Goal: Information Seeking & Learning: Check status

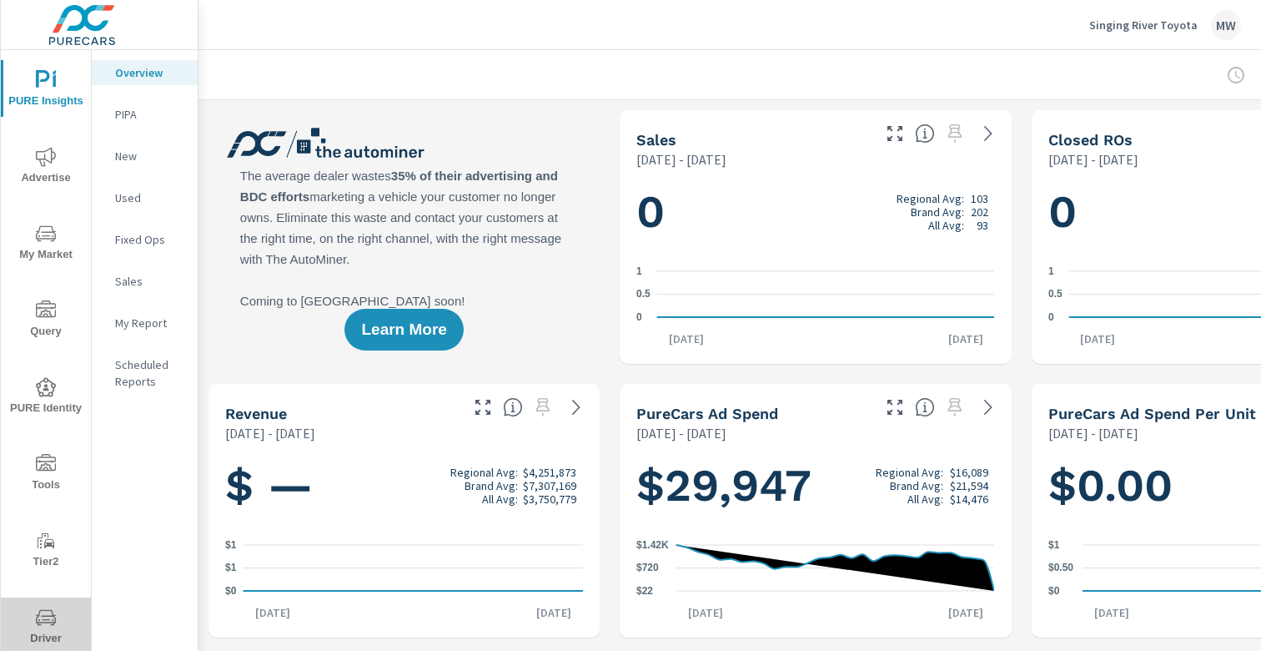
click at [56, 616] on span "Driver" at bounding box center [46, 627] width 80 height 41
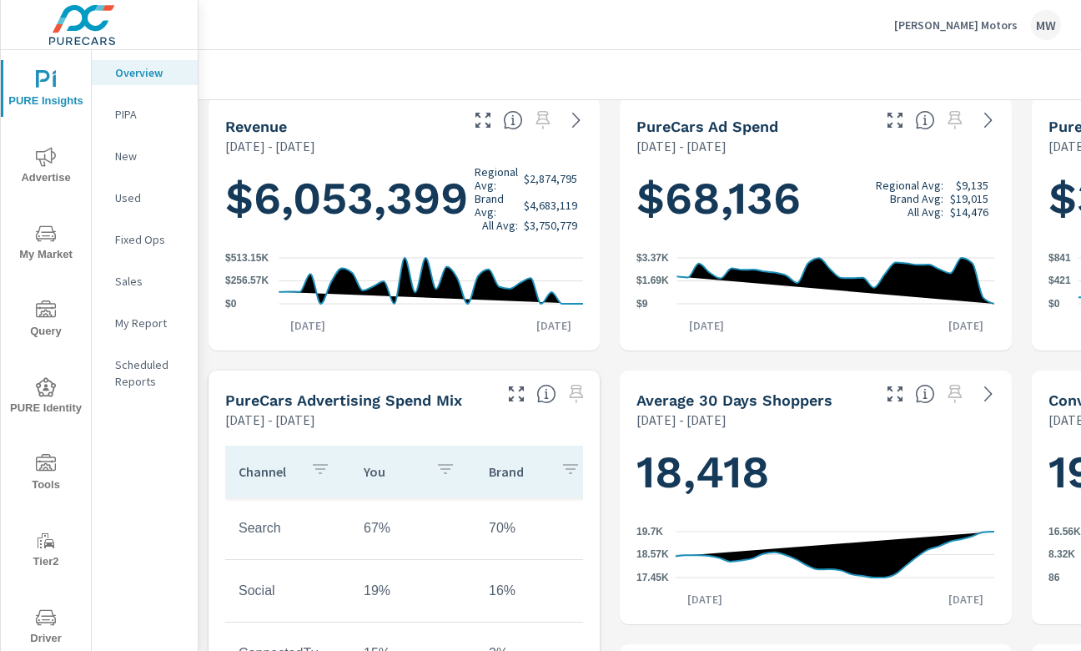
scroll to position [360, 0]
